Goal: Task Accomplishment & Management: Manage account settings

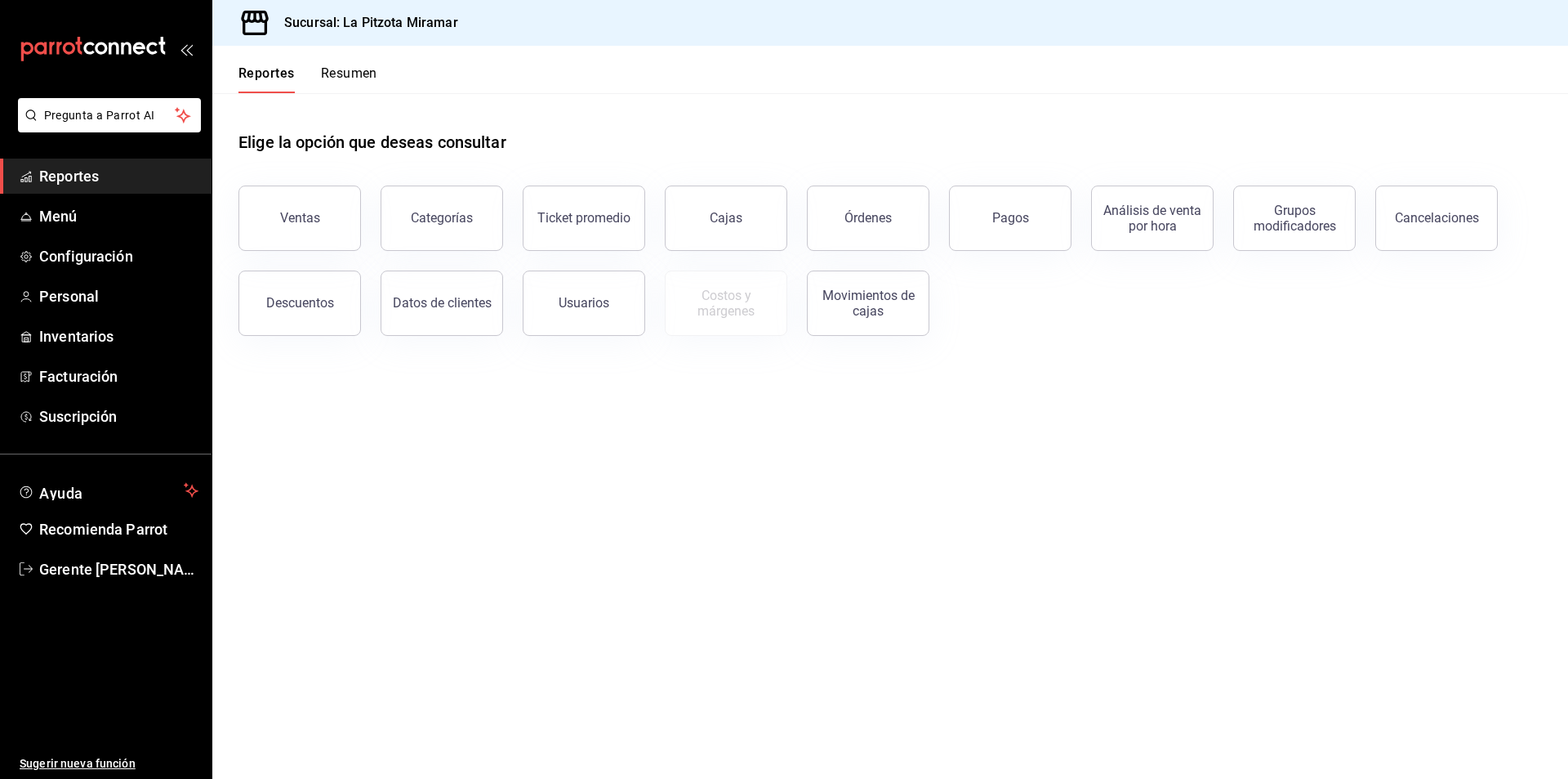
click at [365, 88] on button "Resumen" at bounding box center [349, 79] width 56 height 28
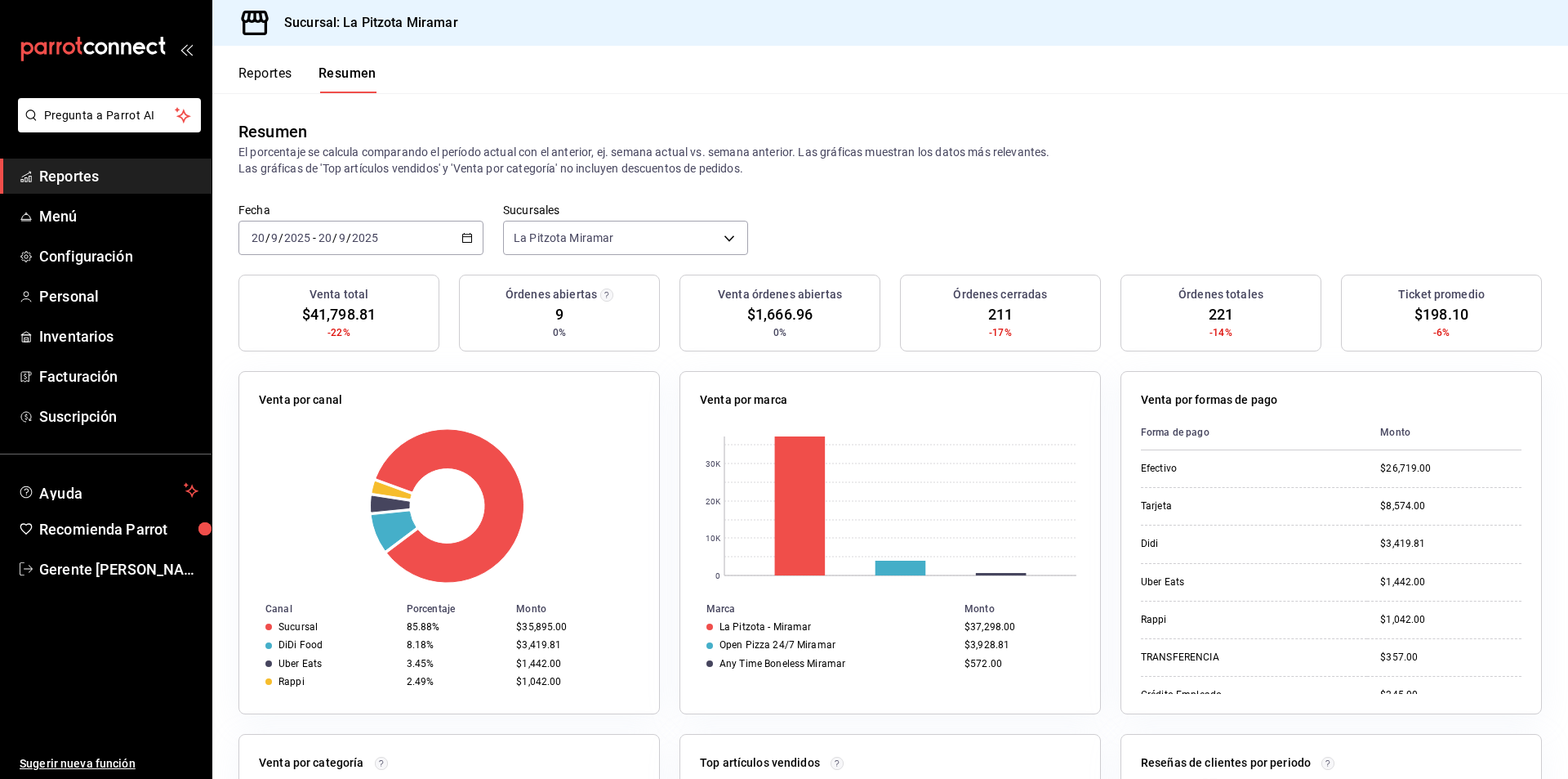
click at [472, 233] on div "[DATE] [DATE] - [DATE] [DATE]" at bounding box center [361, 238] width 245 height 34
click at [497, 411] on div "Venta por canal" at bounding box center [450, 403] width 381 height 24
click at [465, 241] on icon "button" at bounding box center [467, 238] width 12 height 12
click at [341, 462] on li "Rango de fechas" at bounding box center [315, 471] width 153 height 37
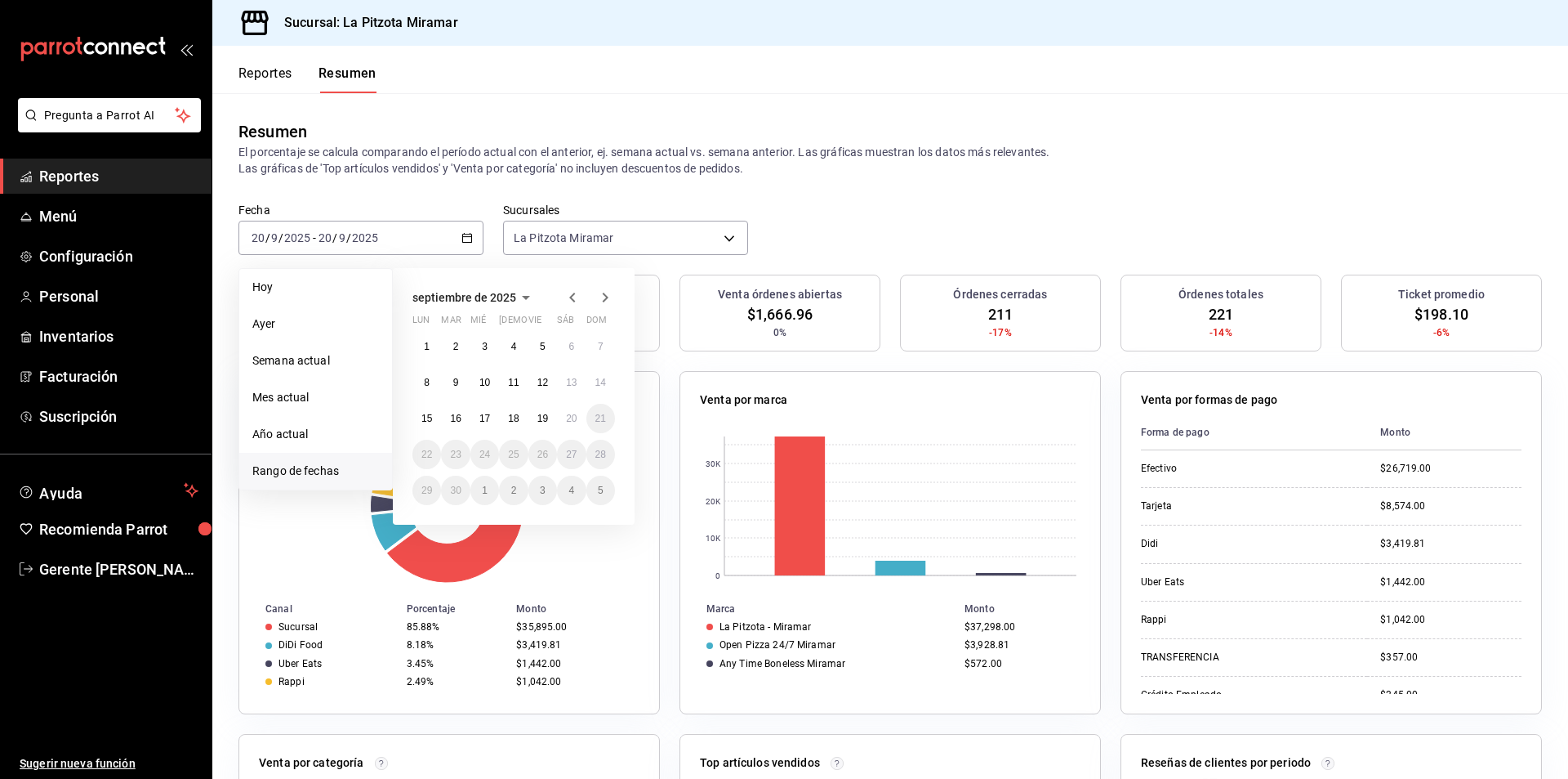
click at [341, 462] on li "Rango de fechas" at bounding box center [315, 471] width 153 height 37
click at [574, 419] on abbr "20" at bounding box center [571, 419] width 11 height 12
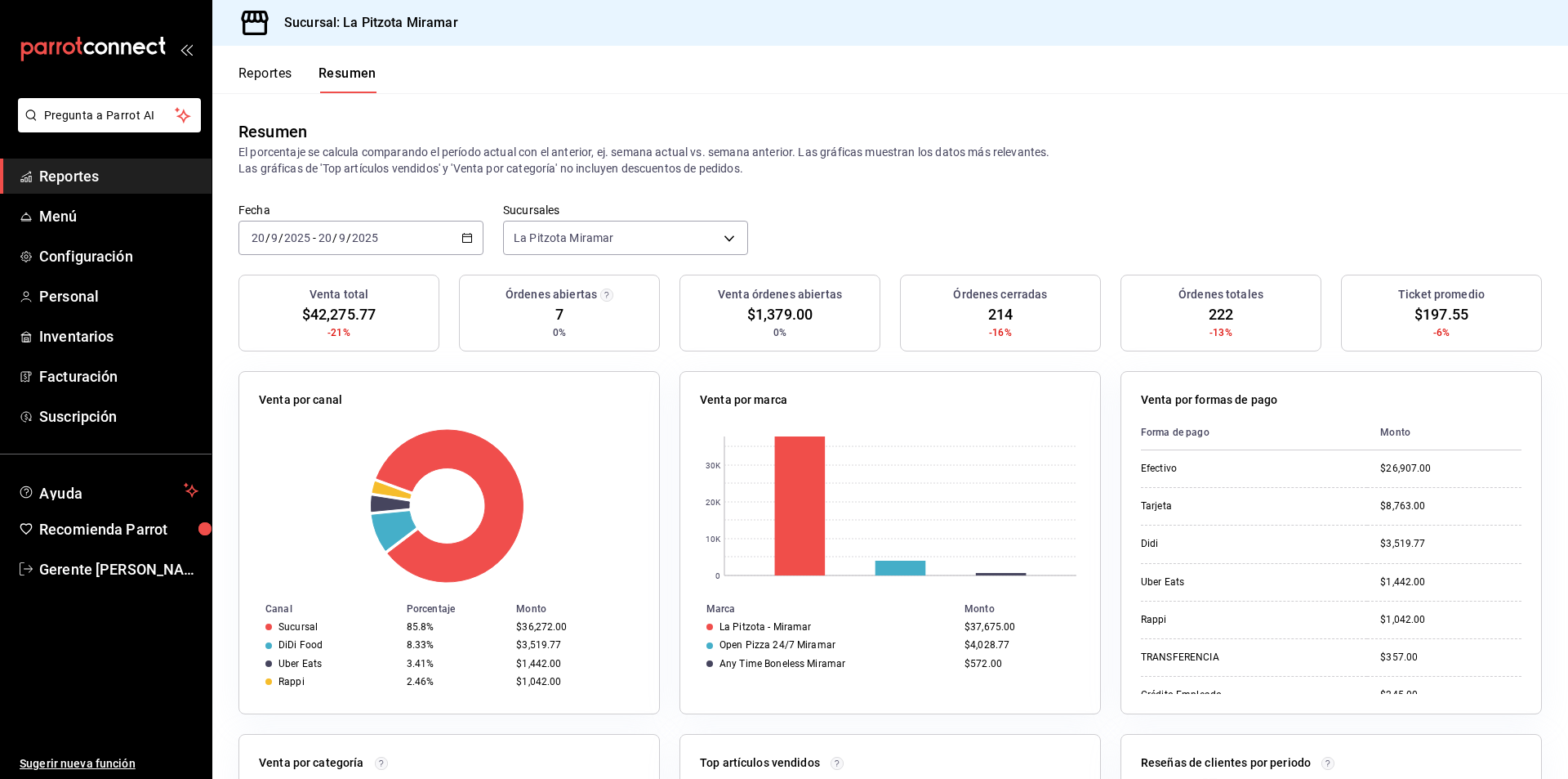
click at [482, 230] on div "Fecha [DATE] [DATE] - [DATE] [DATE] Sucursales [GEOGRAPHIC_DATA] Miramar [objec…" at bounding box center [890, 238] width 1356 height 72
click at [465, 233] on icon "button" at bounding box center [467, 238] width 12 height 12
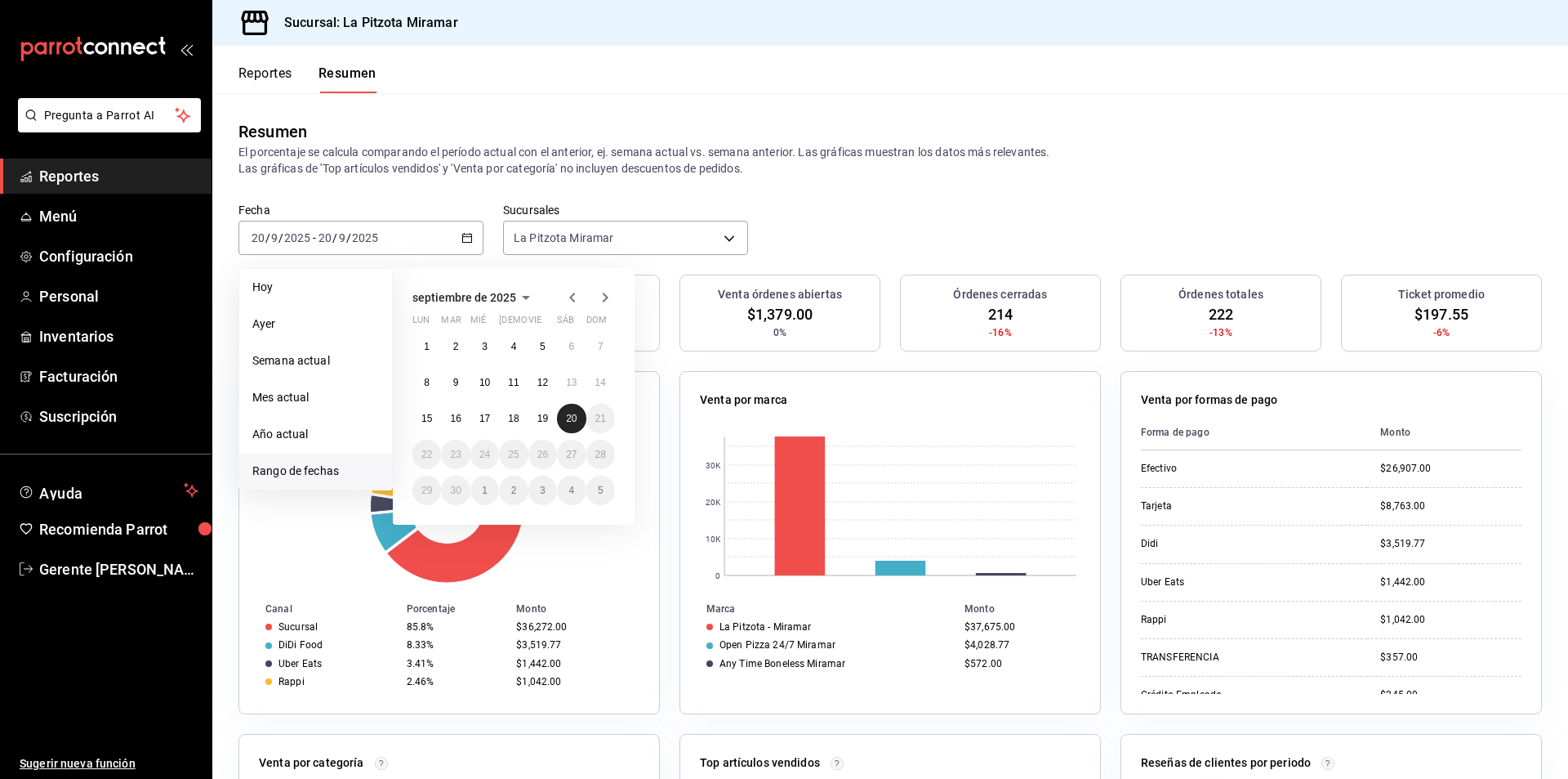
click at [572, 423] on abbr "20" at bounding box center [571, 419] width 11 height 12
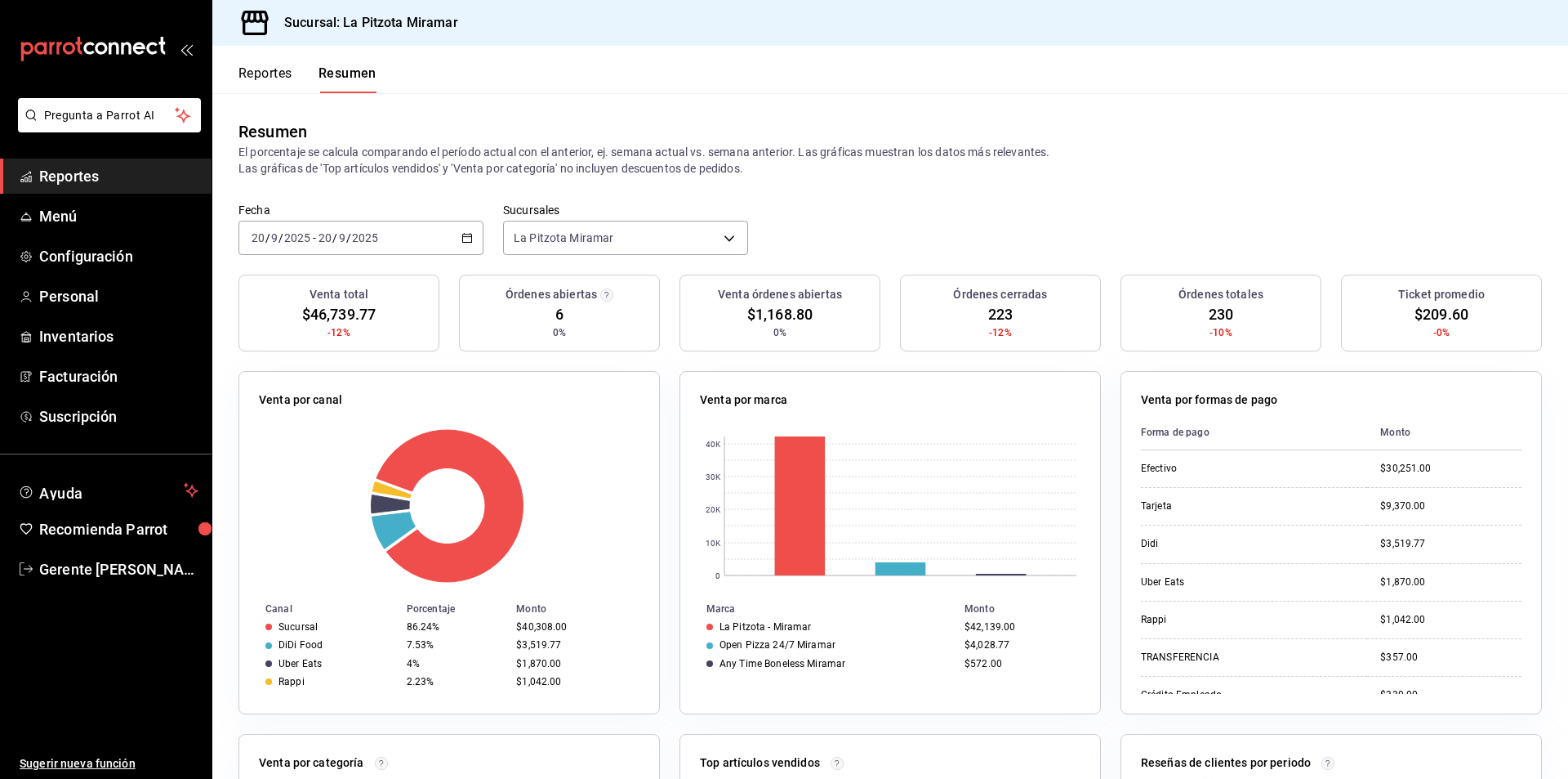
click at [471, 254] on div "[DATE] [DATE] - [DATE] [DATE]" at bounding box center [361, 238] width 245 height 34
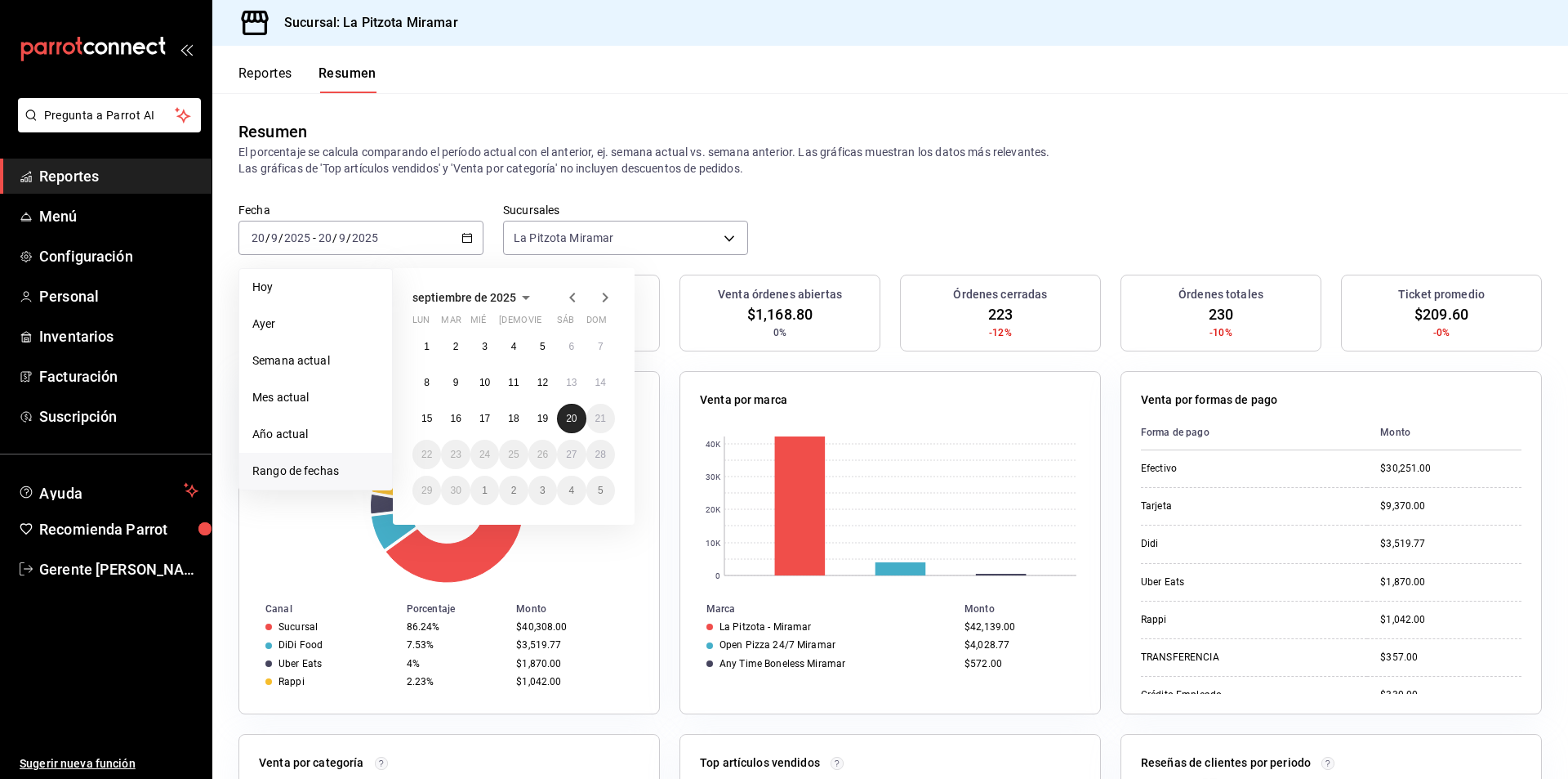
click at [566, 414] on abbr "20" at bounding box center [571, 419] width 11 height 12
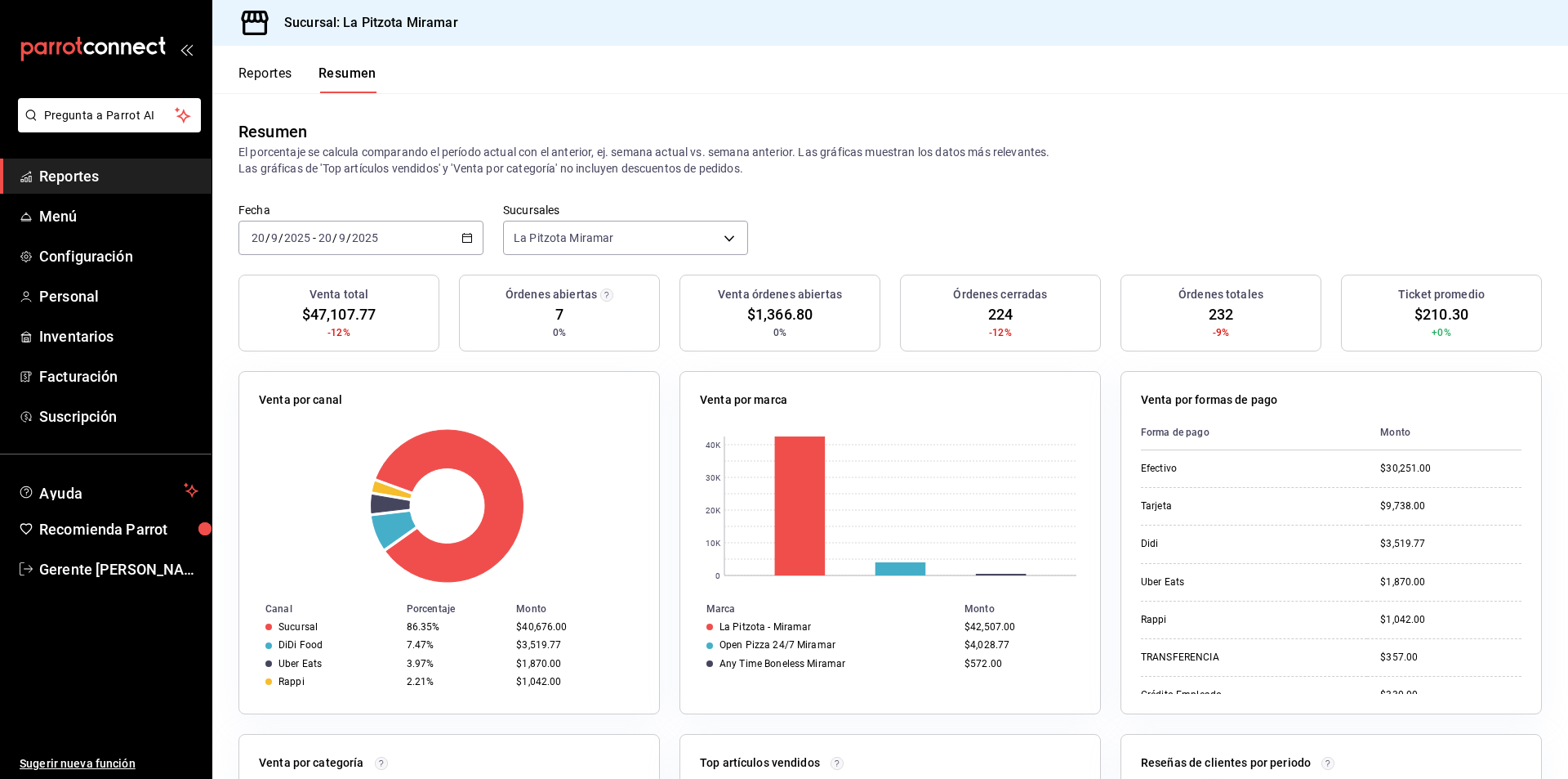
drag, startPoint x: 472, startPoint y: 228, endPoint x: 454, endPoint y: 220, distance: 19.7
click at [469, 228] on div "[DATE] [DATE] - [DATE] [DATE]" at bounding box center [361, 238] width 245 height 34
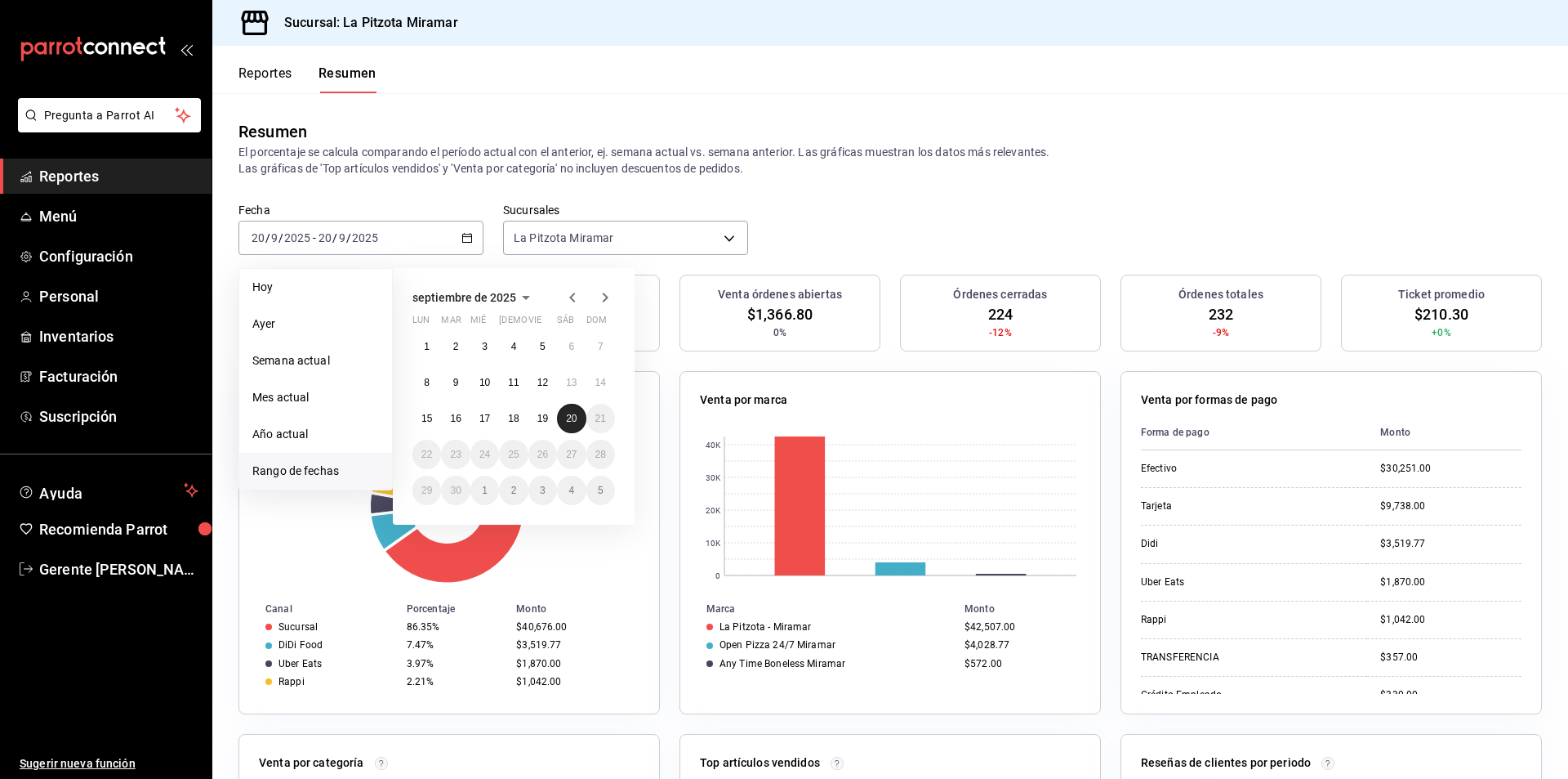
click at [573, 417] on abbr "20" at bounding box center [571, 419] width 11 height 12
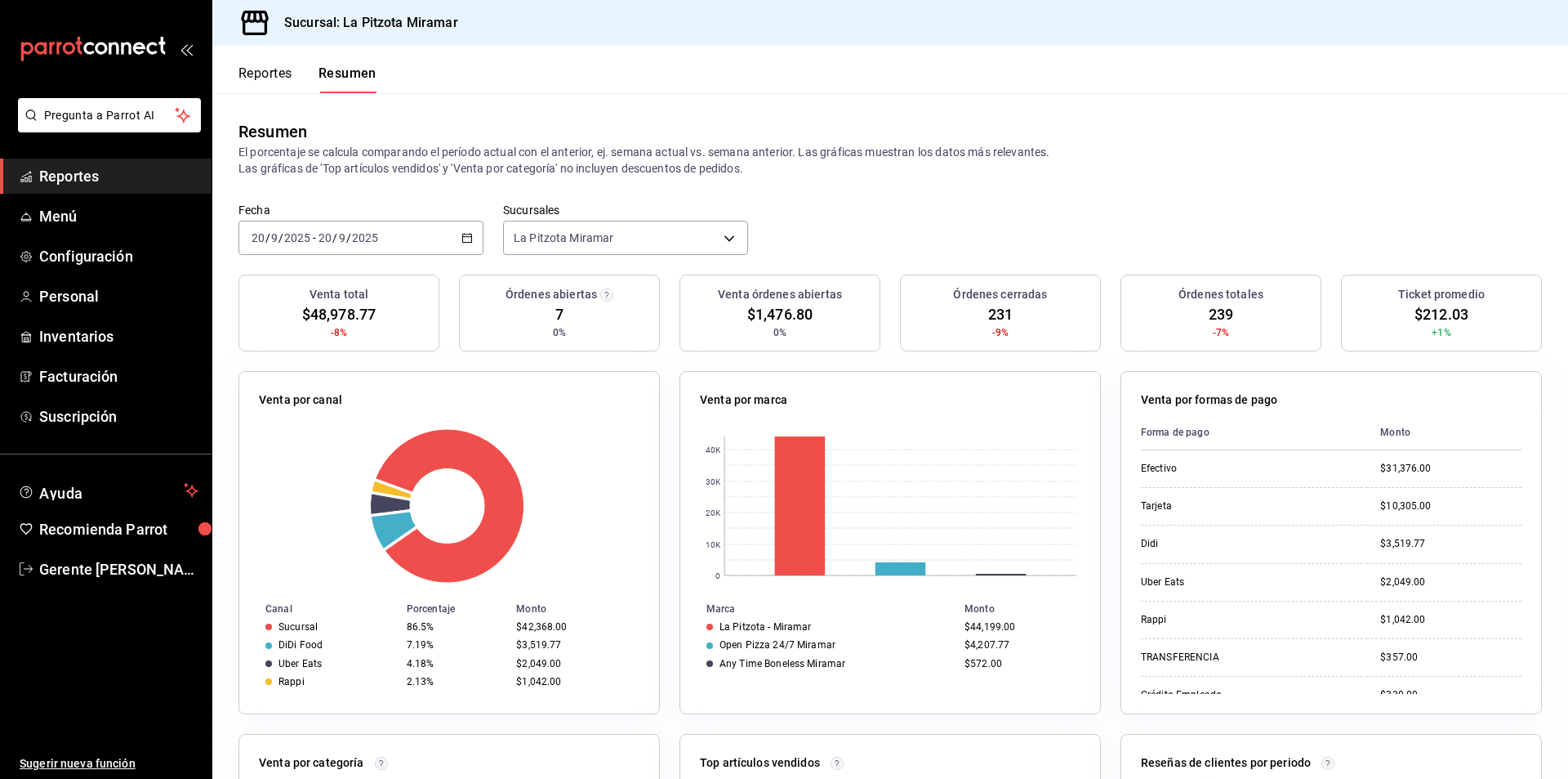
click at [456, 238] on div "[DATE] [DATE] - [DATE] [DATE]" at bounding box center [361, 238] width 245 height 34
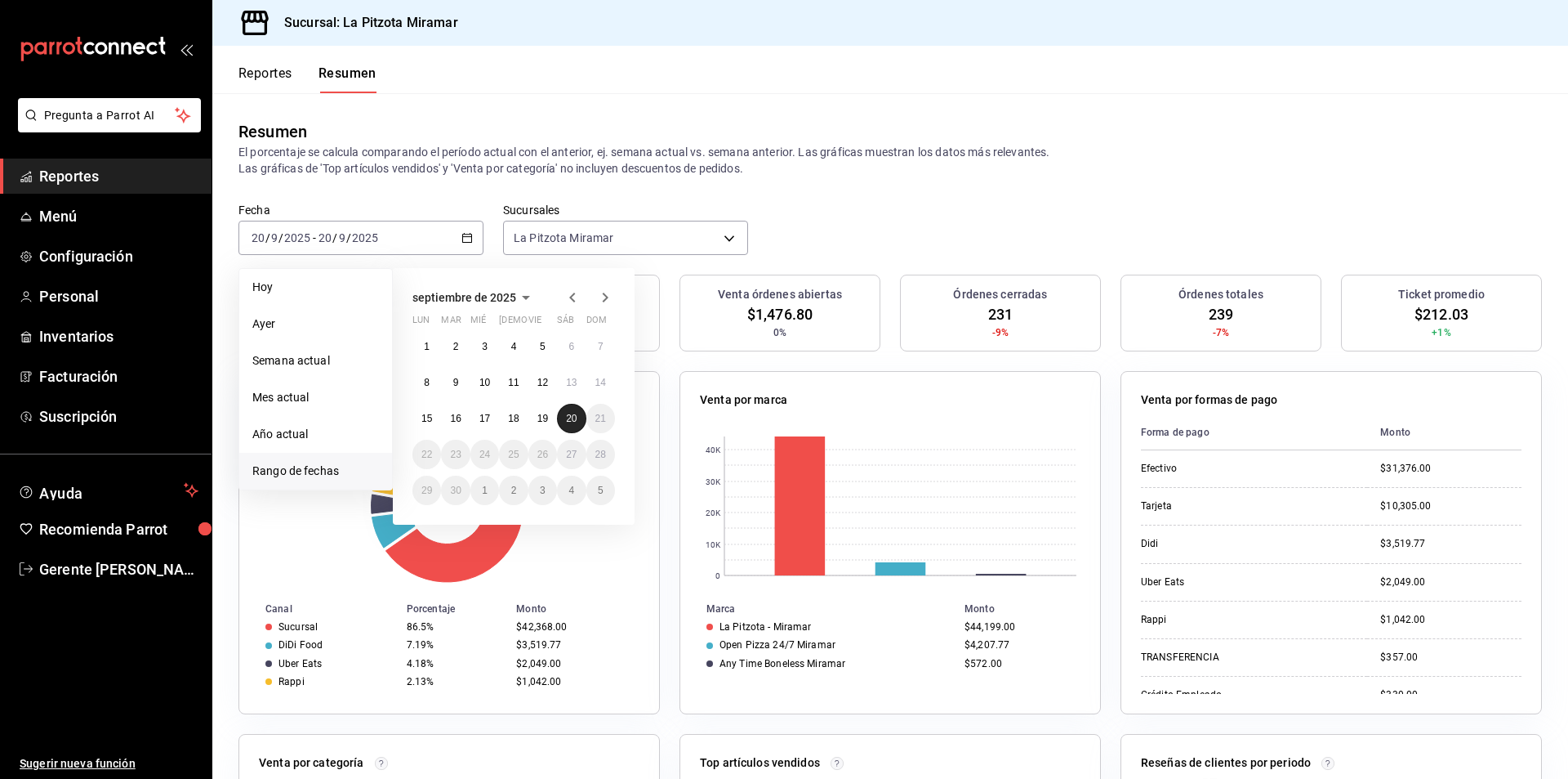
click at [573, 414] on abbr "20" at bounding box center [571, 419] width 11 height 12
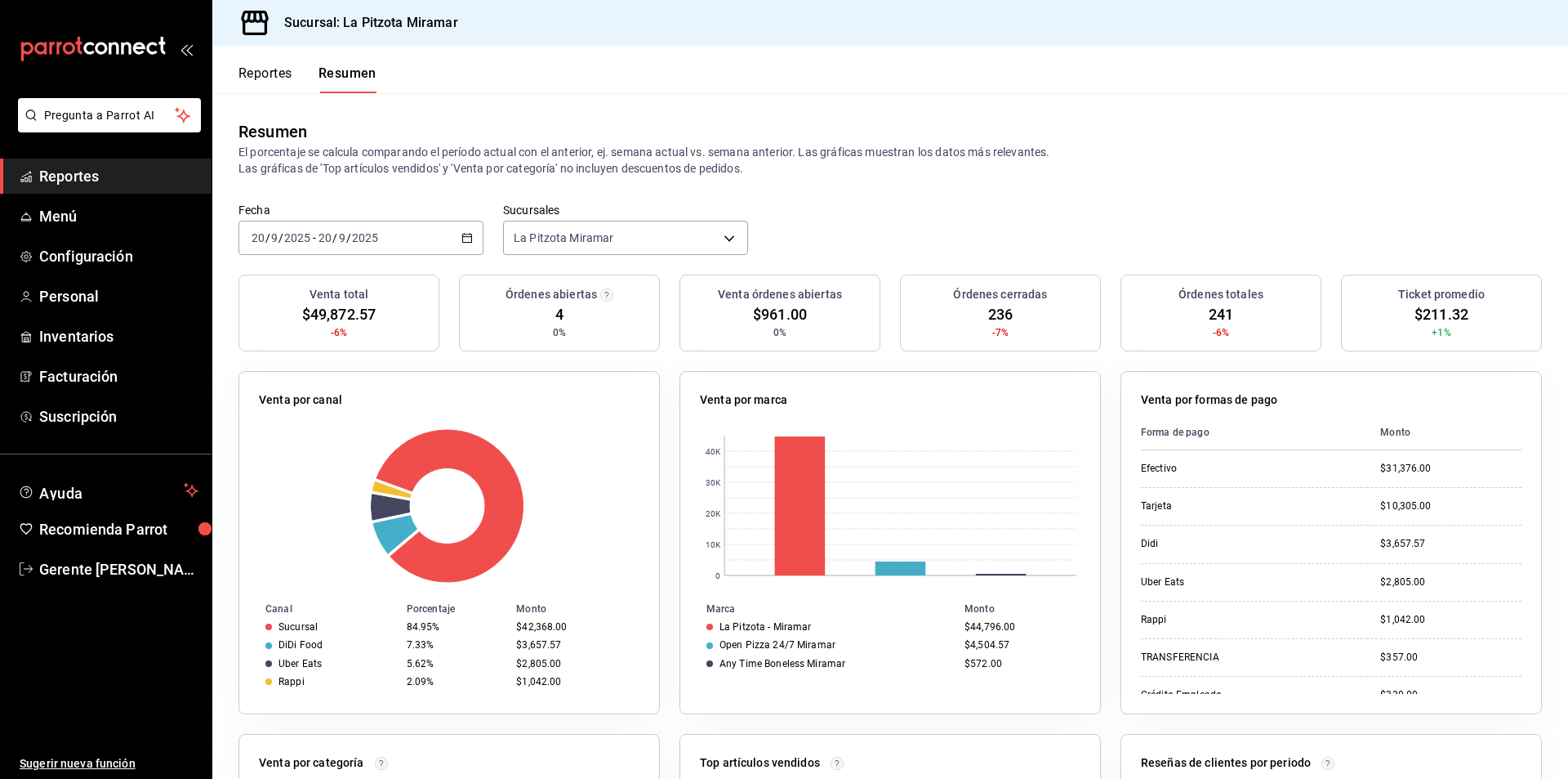
click at [453, 231] on div "[DATE] [DATE] - [DATE] [DATE]" at bounding box center [361, 238] width 245 height 34
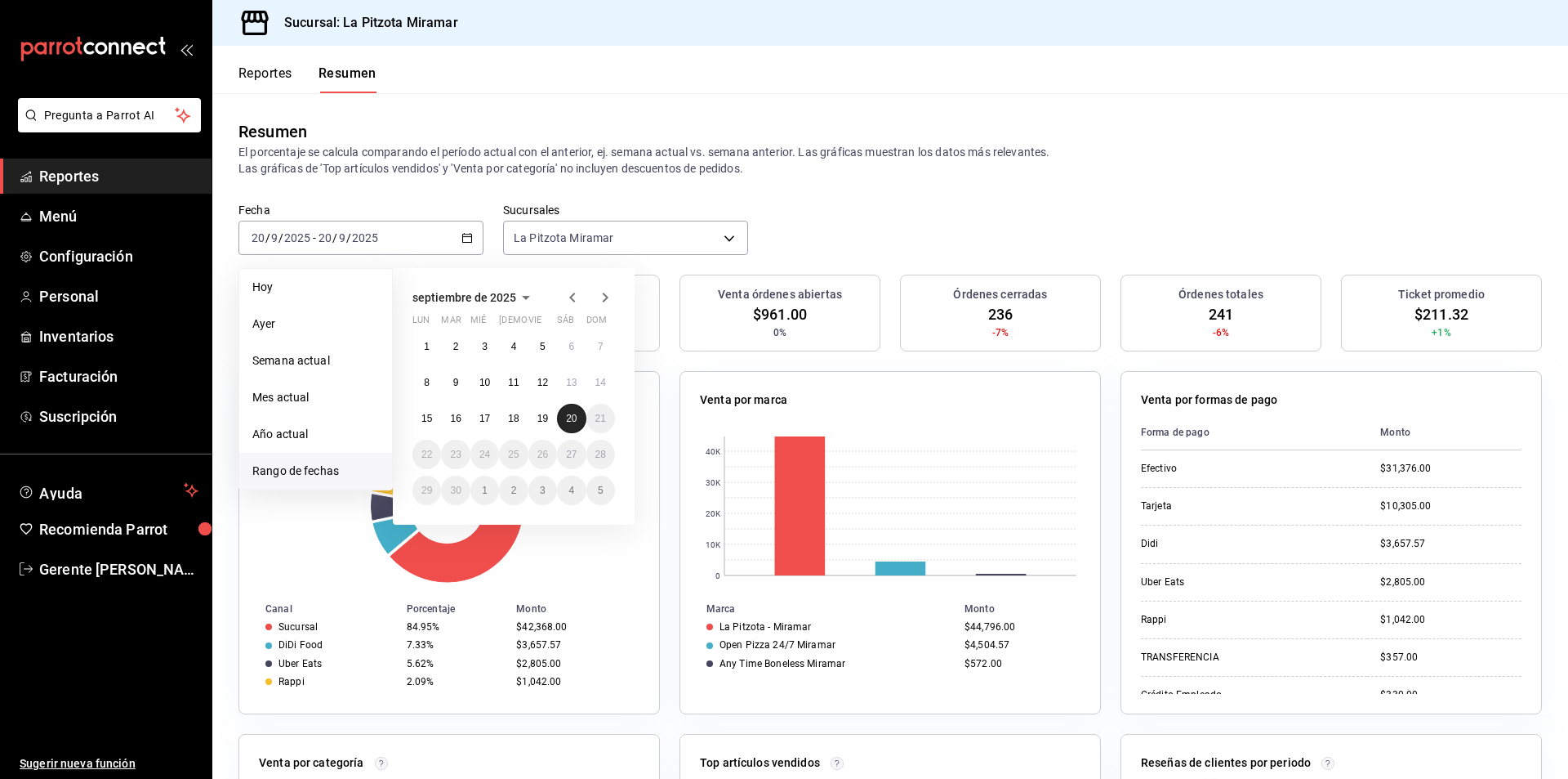
click at [576, 421] on abbr "20" at bounding box center [571, 419] width 11 height 12
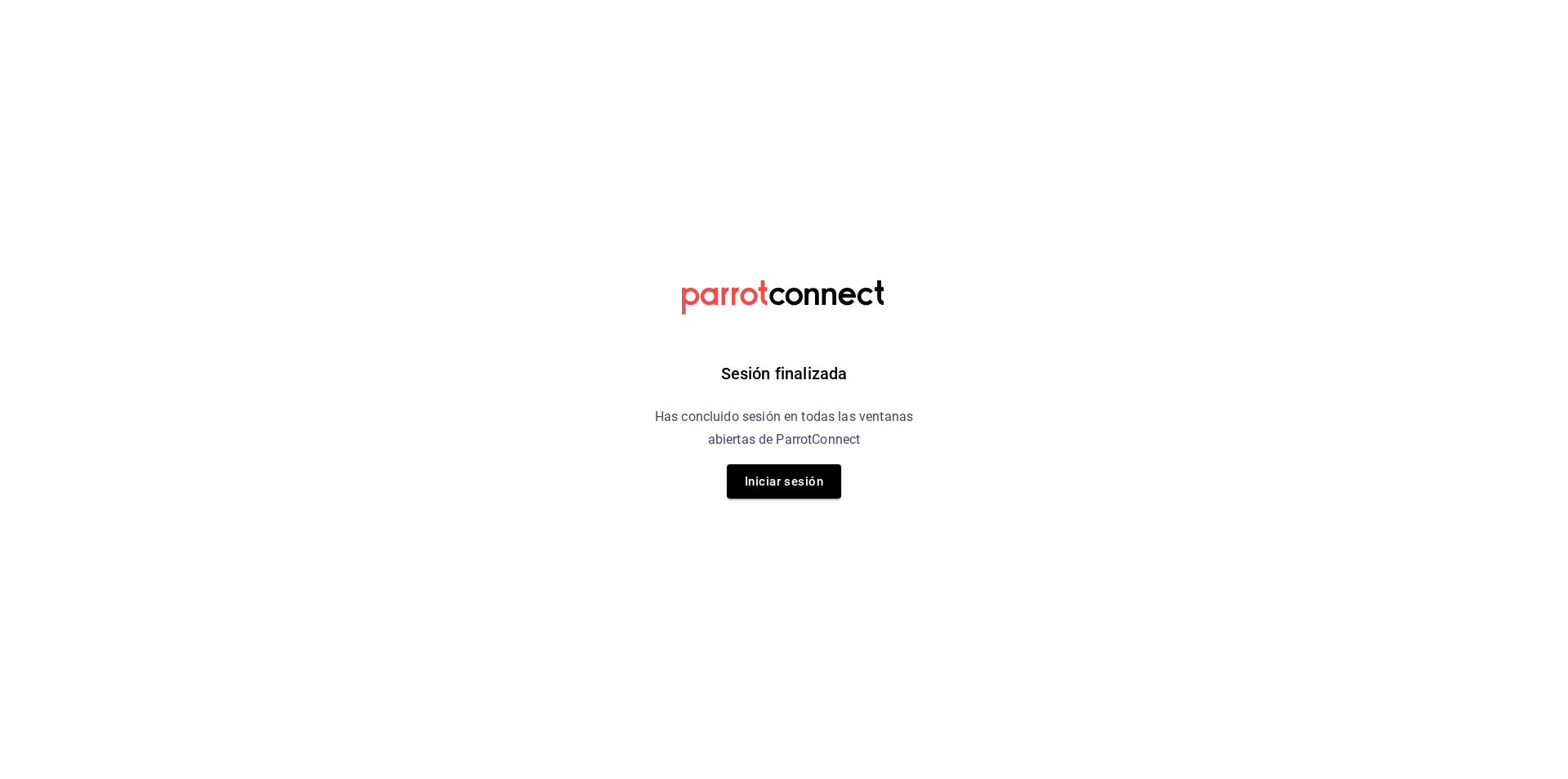
click at [810, 480] on button "Iniciar sesión" at bounding box center [784, 481] width 114 height 34
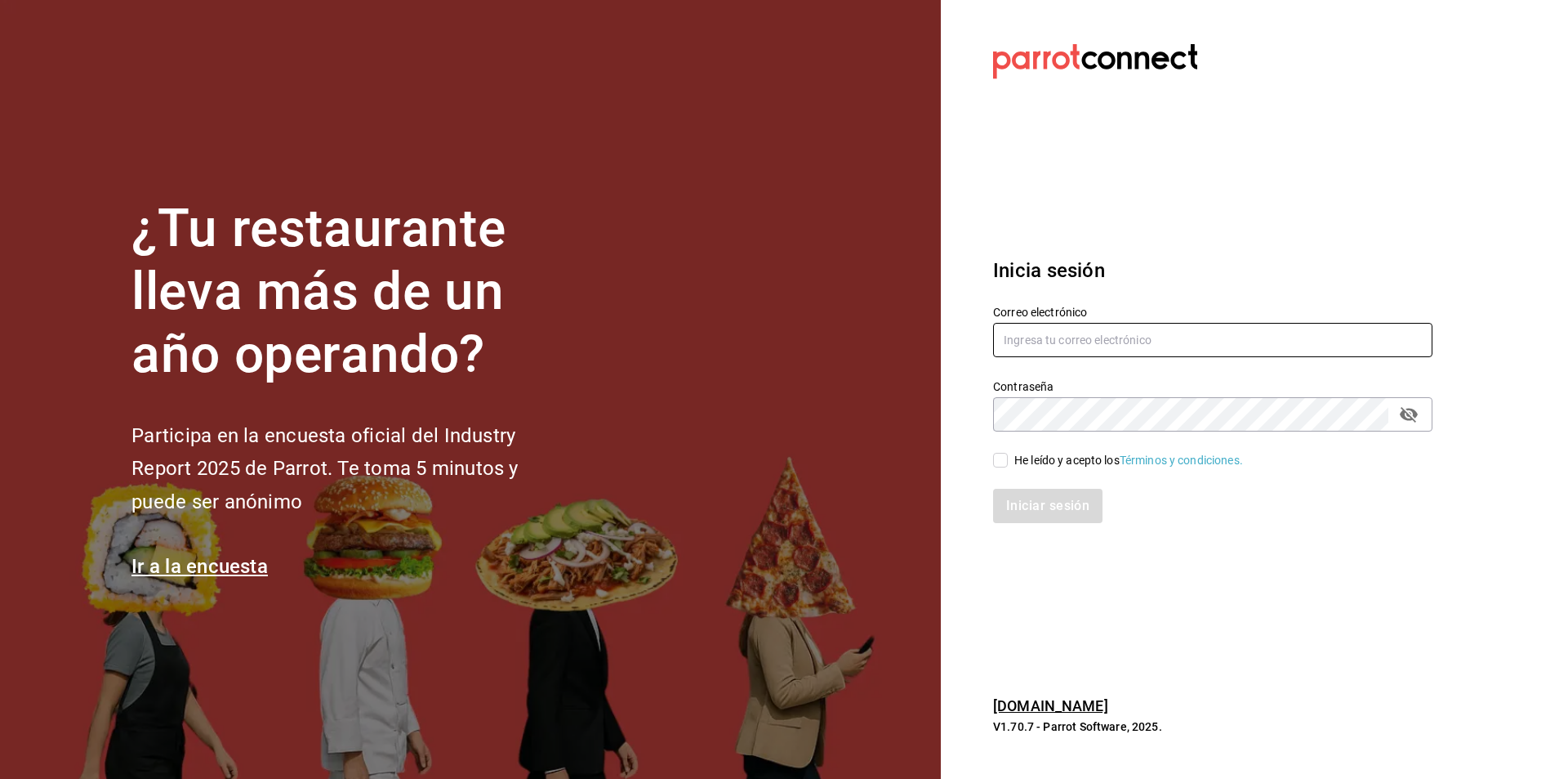
type input "[EMAIL_ADDRESS][DOMAIN_NAME]"
drag, startPoint x: 1013, startPoint y: 459, endPoint x: 1024, endPoint y: 478, distance: 22.0
click at [1010, 457] on span "He leído y acepto los Términos y condiciones." at bounding box center [1125, 460] width 235 height 17
click at [1008, 457] on input "He leído y acepto los Términos y condiciones." at bounding box center [1001, 460] width 15 height 15
checkbox input "true"
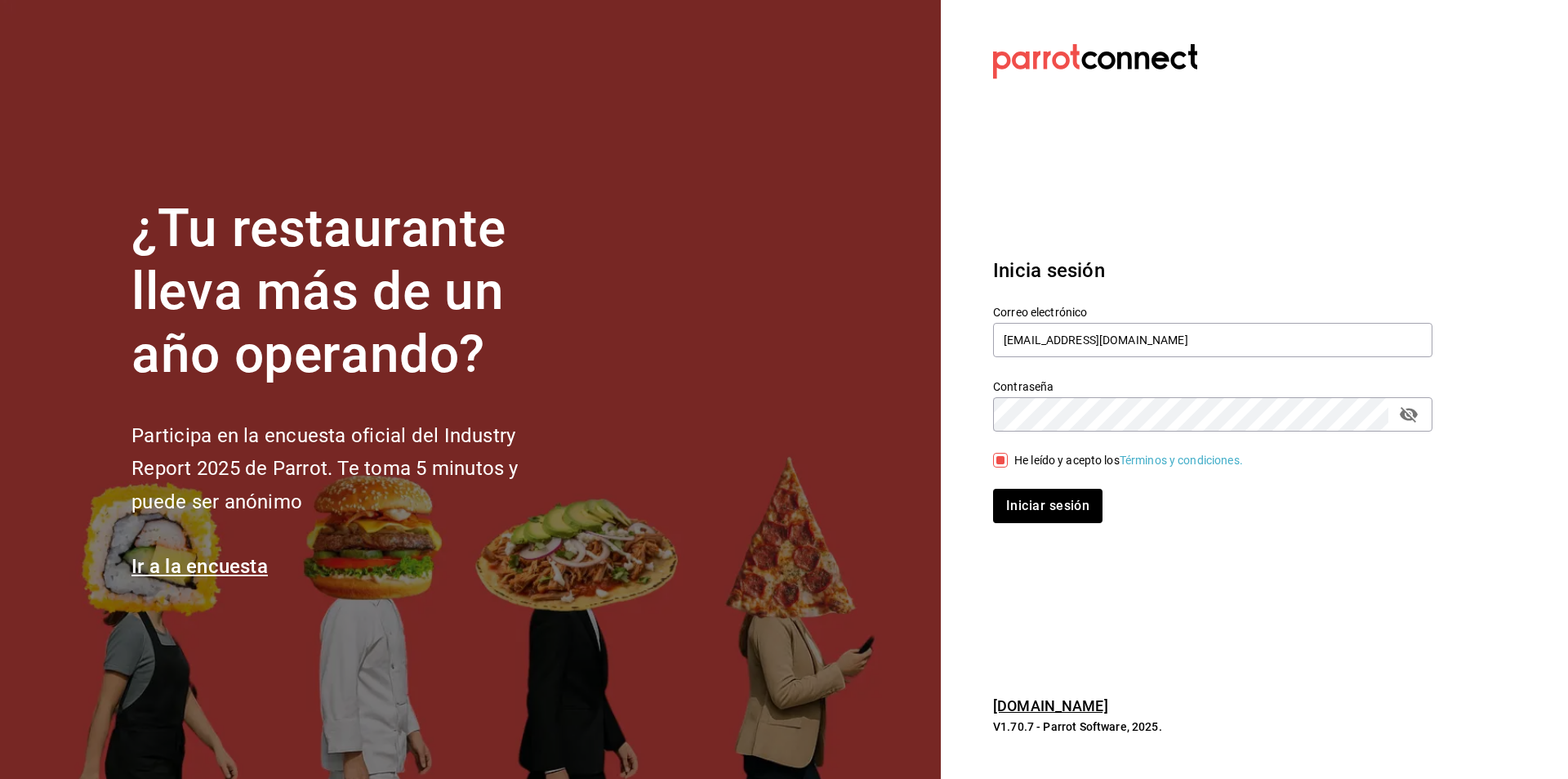
click at [1030, 485] on div "Iniciar sesión" at bounding box center [1203, 496] width 459 height 54
click at [1038, 514] on button "Iniciar sesión" at bounding box center [1049, 505] width 111 height 34
